Goal: Browse casually: Explore the website without a specific task or goal

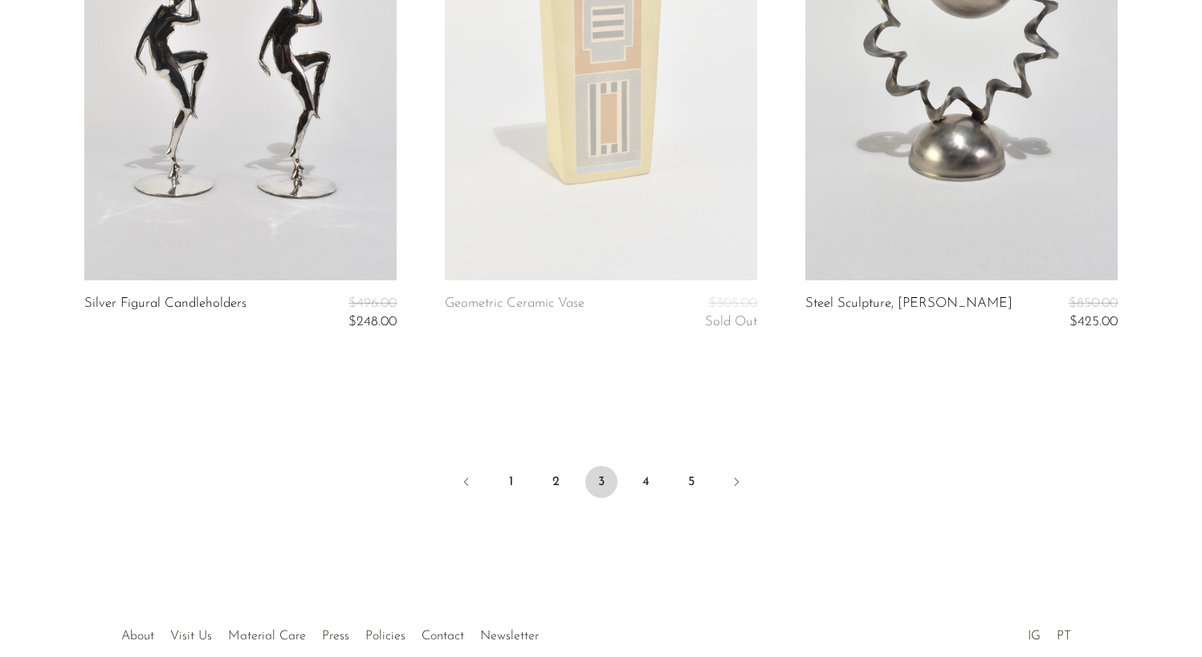
scroll to position [6164, 0]
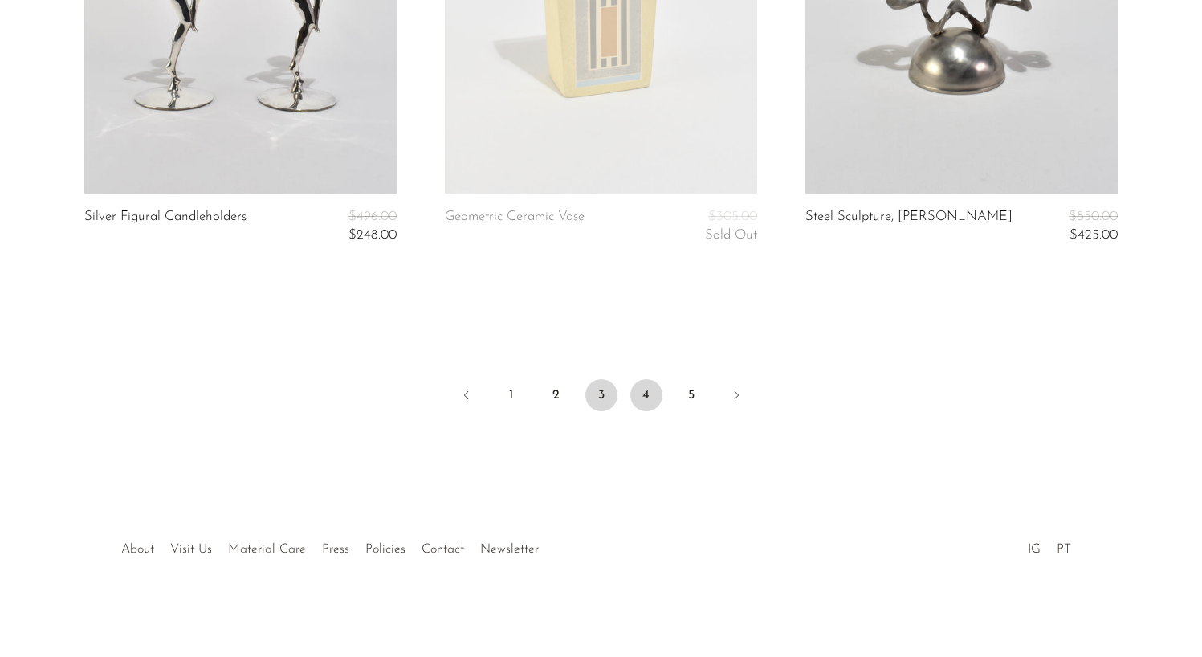
click at [646, 394] on link "4" at bounding box center [646, 395] width 32 height 32
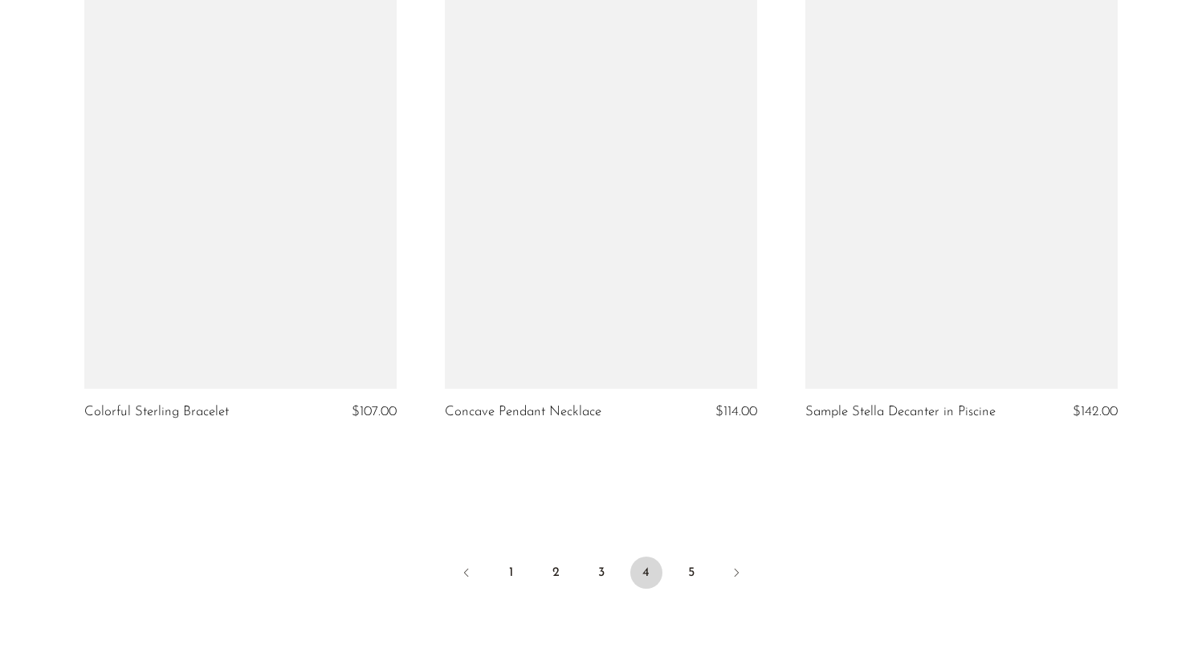
scroll to position [5970, 0]
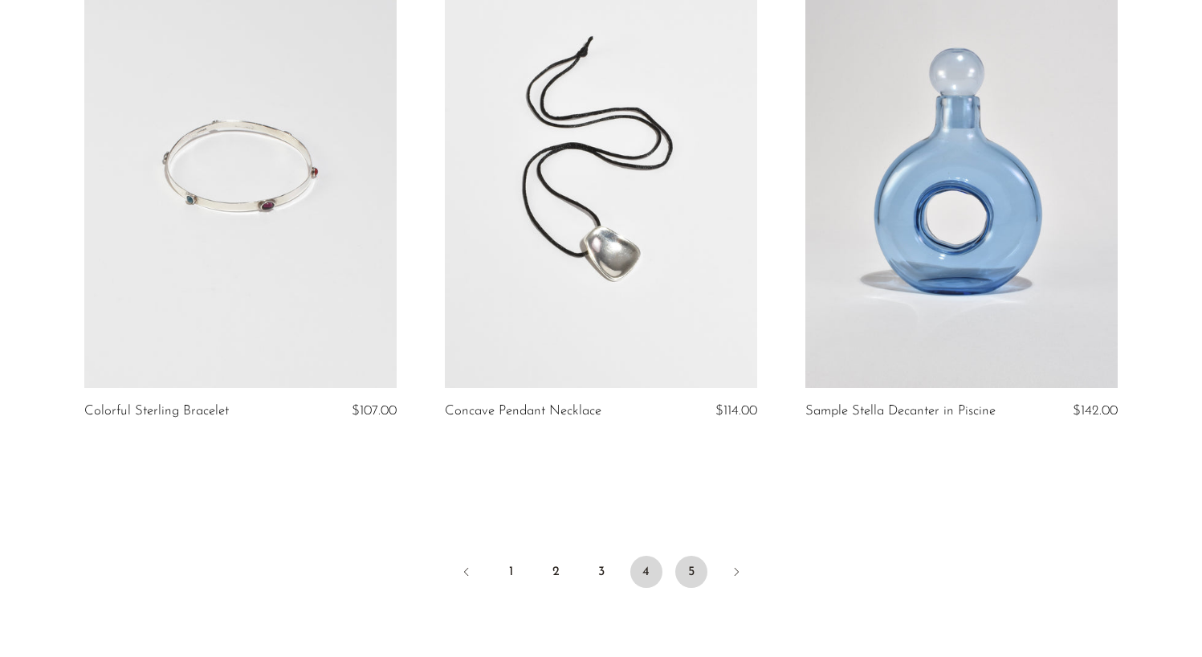
click at [684, 565] on link "5" at bounding box center [691, 572] width 32 height 32
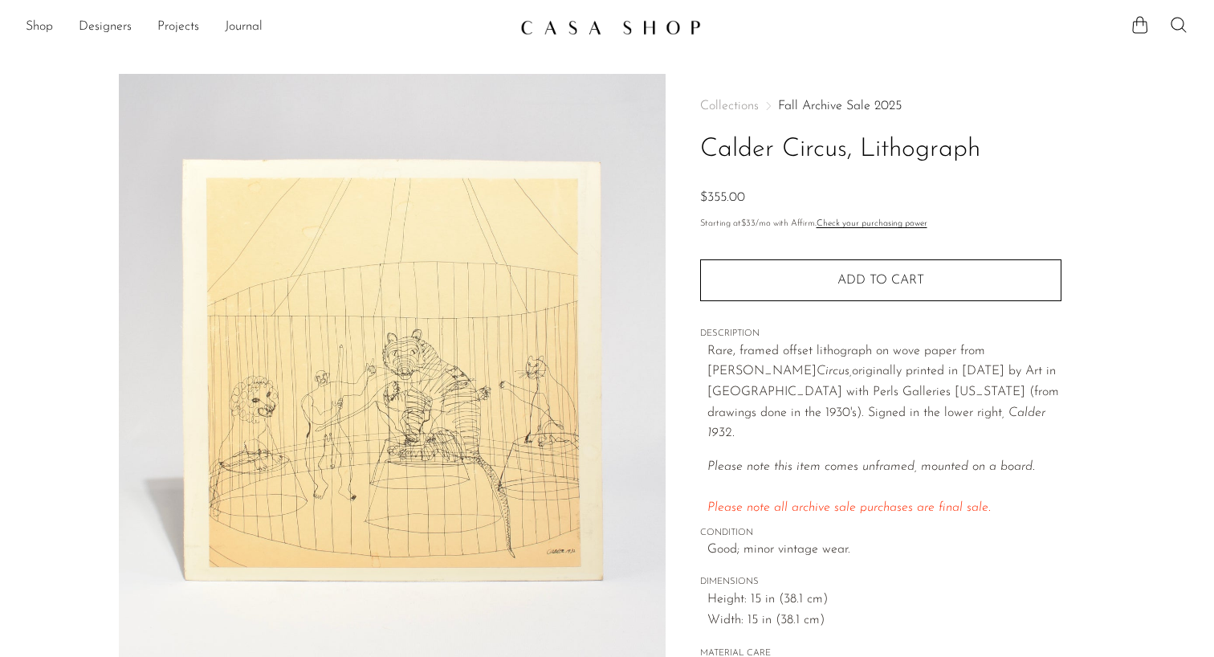
scroll to position [55, 0]
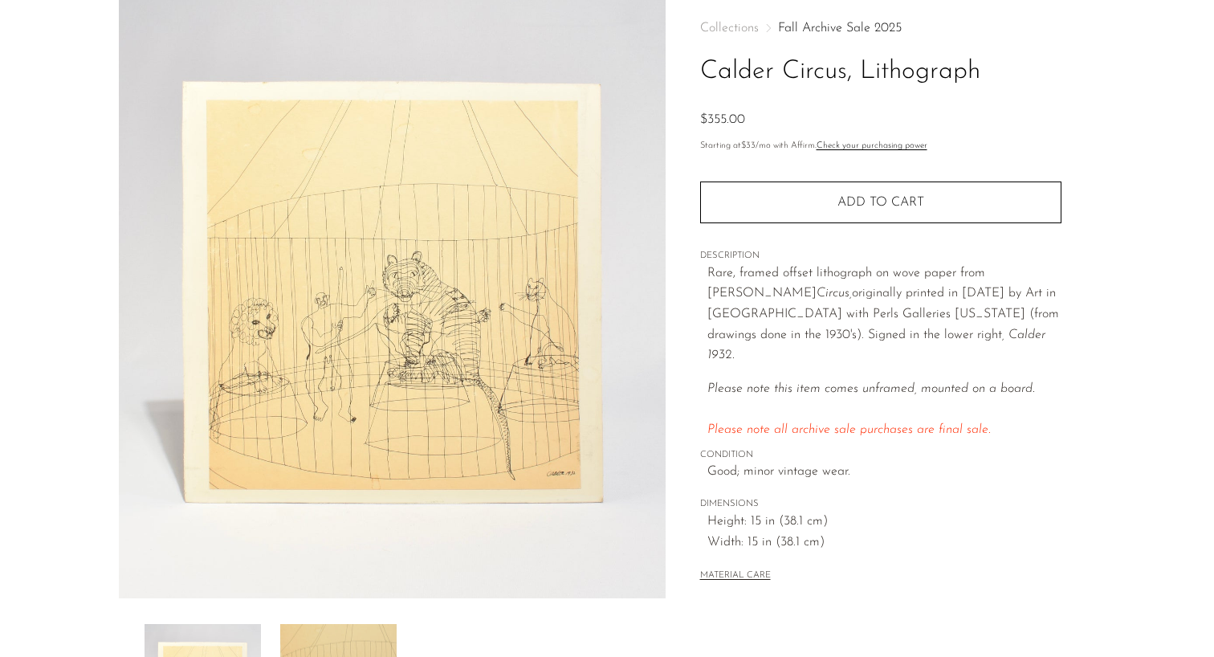
scroll to position [80, 0]
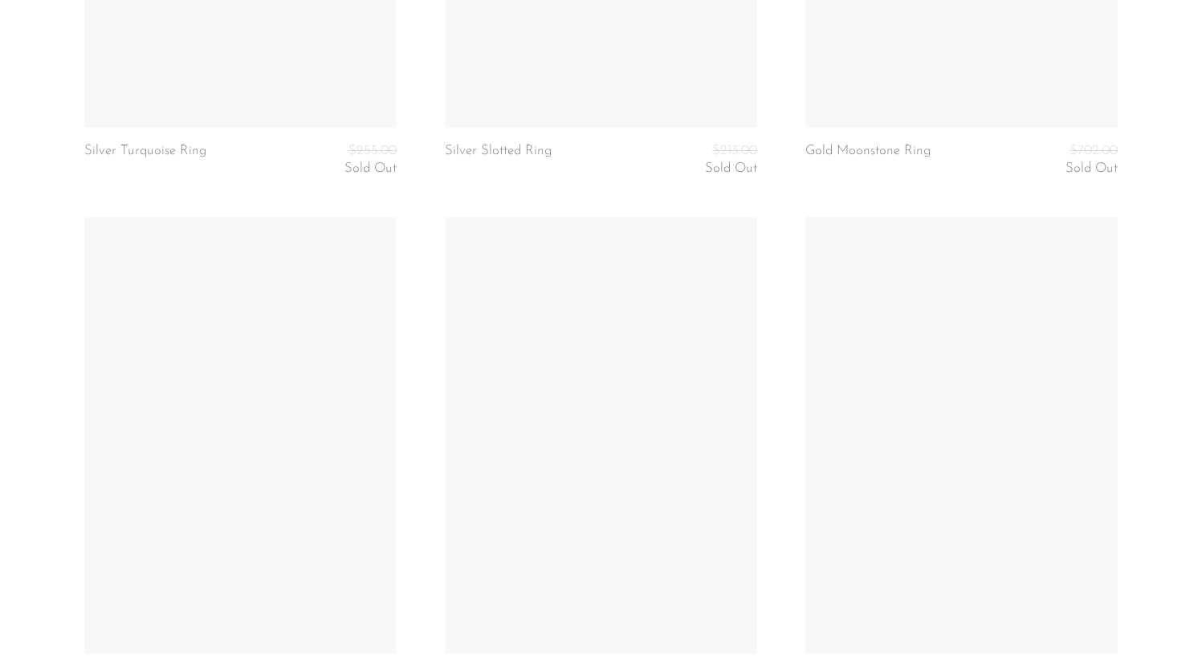
scroll to position [6015, 0]
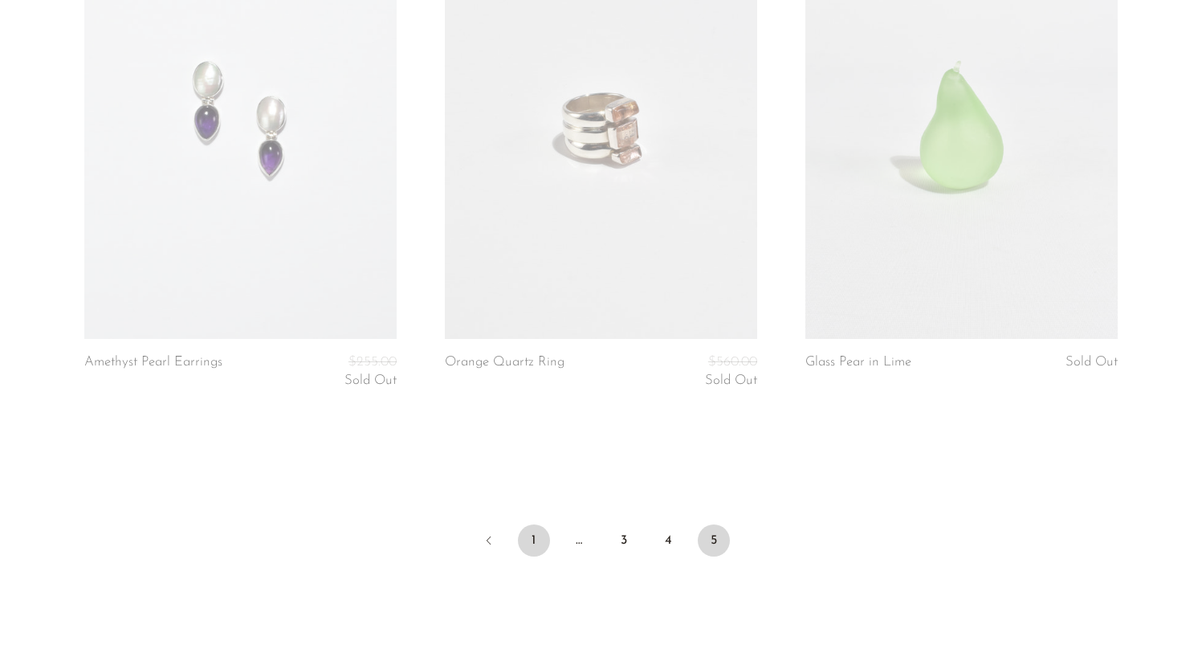
click at [537, 536] on link "1" at bounding box center [534, 540] width 32 height 32
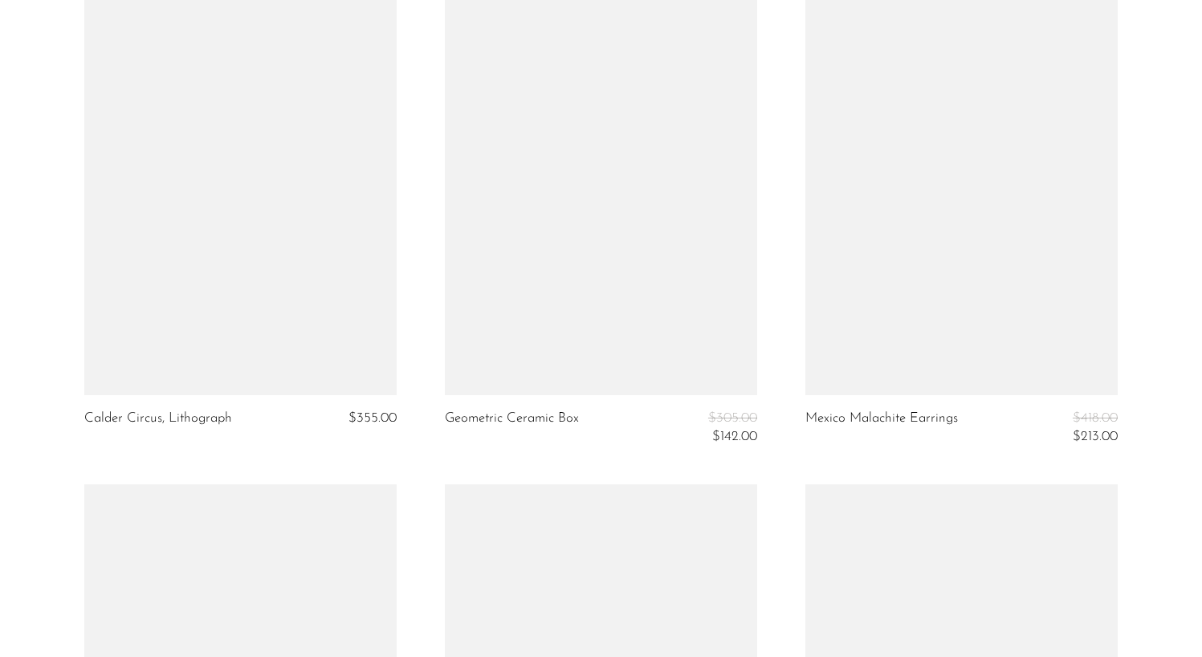
scroll to position [5359, 0]
